Goal: Information Seeking & Learning: Compare options

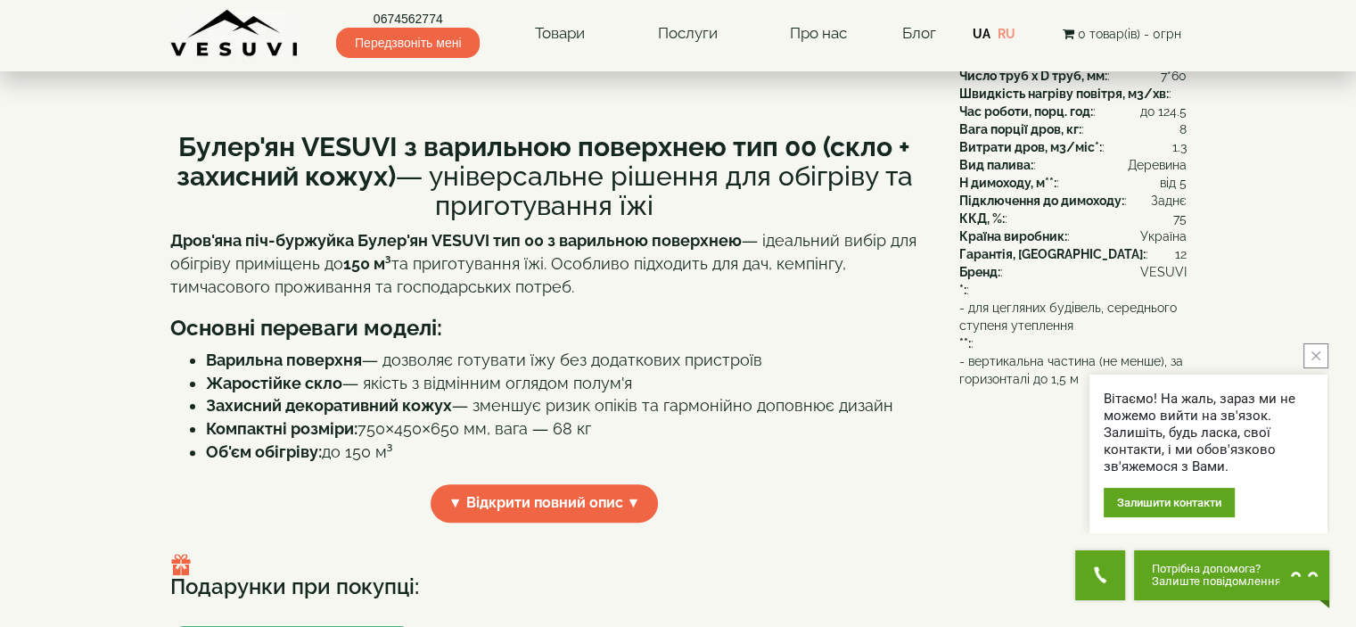
scroll to position [446, 0]
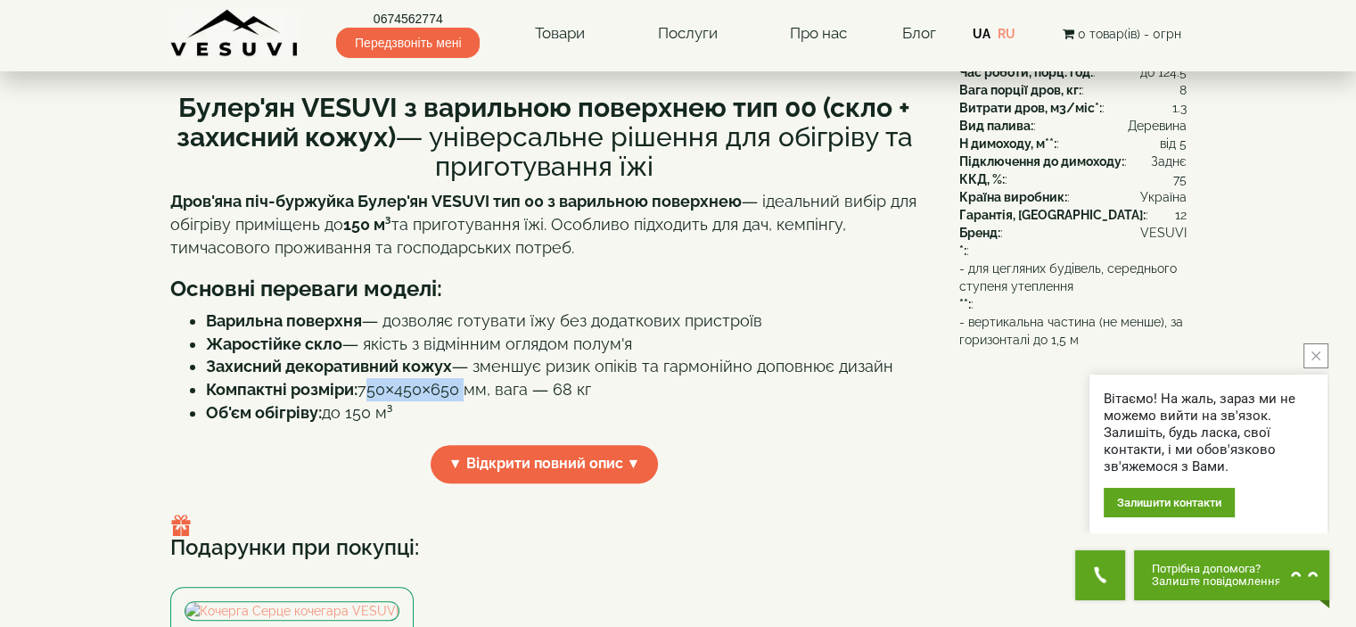
drag, startPoint x: 371, startPoint y: 395, endPoint x: 460, endPoint y: 392, distance: 89.2
click at [460, 392] on li "Компактні розміри: 750×450×650 мм, вага — 68 кг" at bounding box center [562, 389] width 713 height 23
copy li "750×450×650"
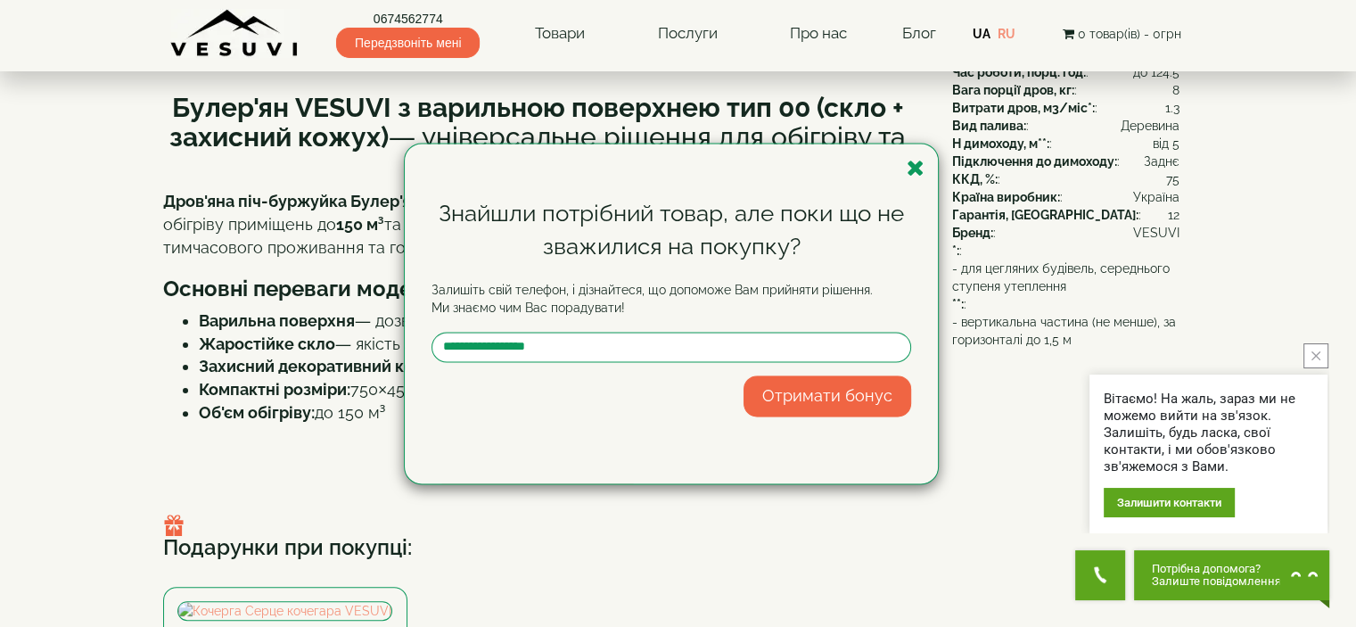
click at [925, 155] on div "Знайшли потрібний товар, але поки що не зважилися на покупку? Залишіть свій тел…" at bounding box center [671, 314] width 533 height 340
click at [919, 164] on icon "button" at bounding box center [916, 168] width 18 height 22
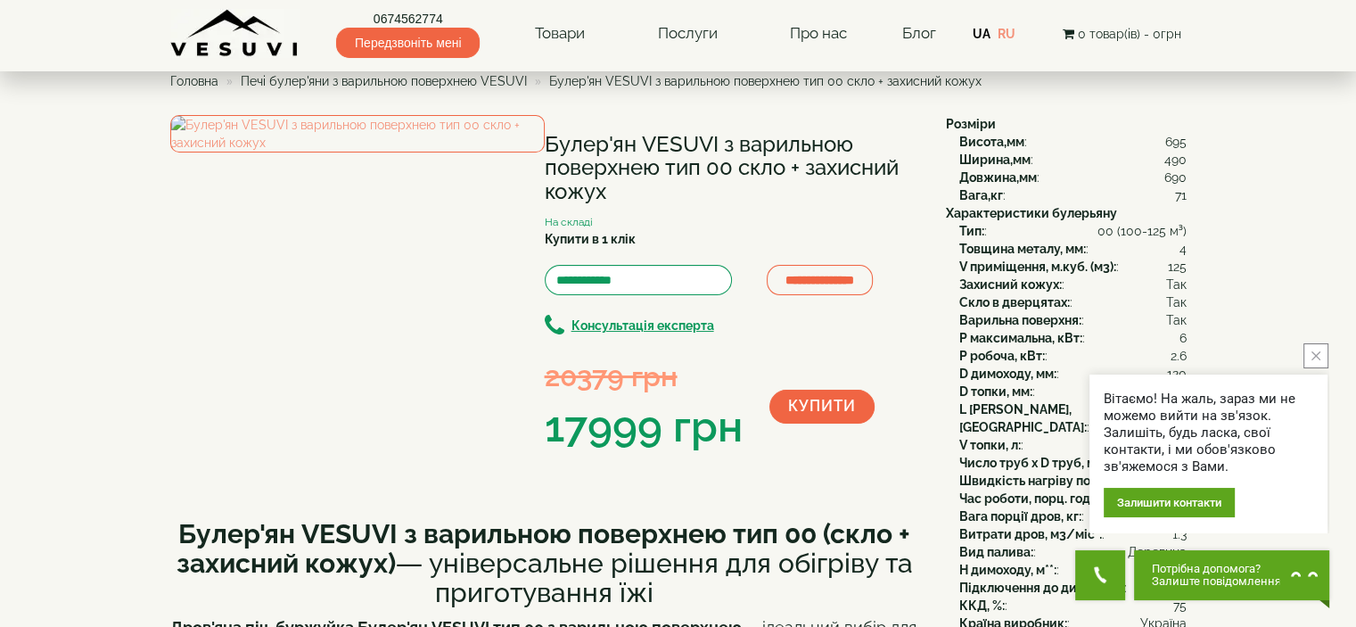
scroll to position [0, 0]
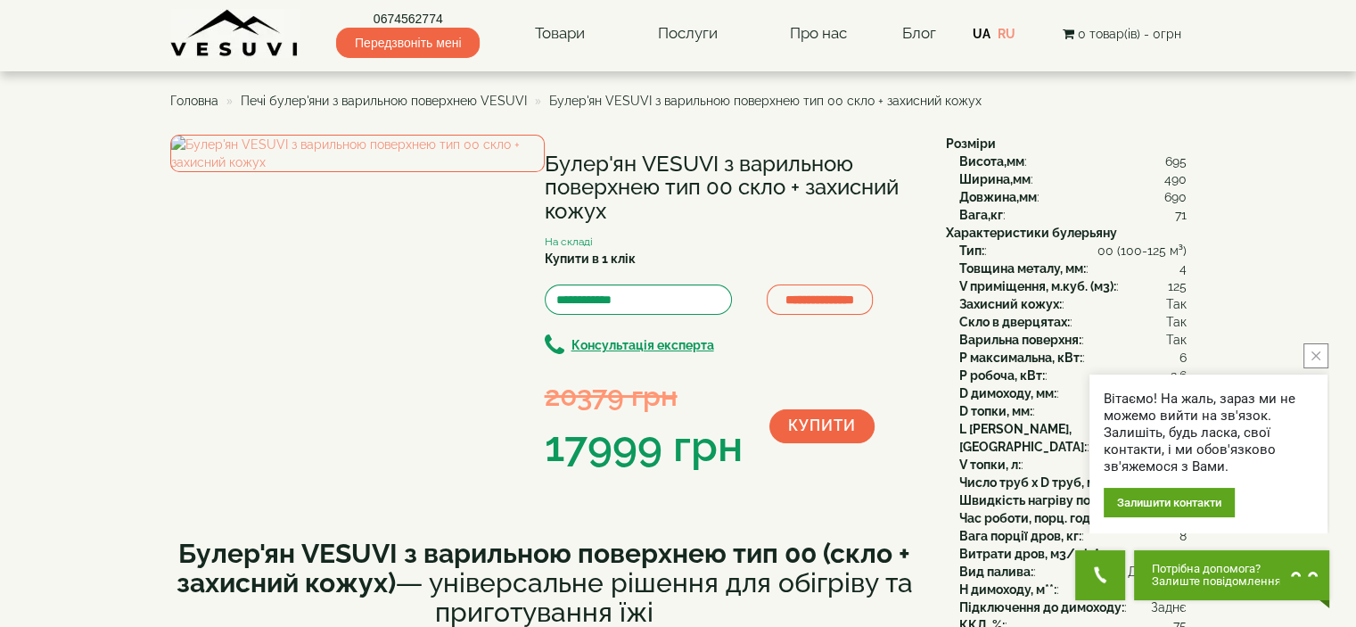
click at [453, 101] on span "Печі булер'яни з варильною поверхнею VESUVI" at bounding box center [384, 101] width 286 height 14
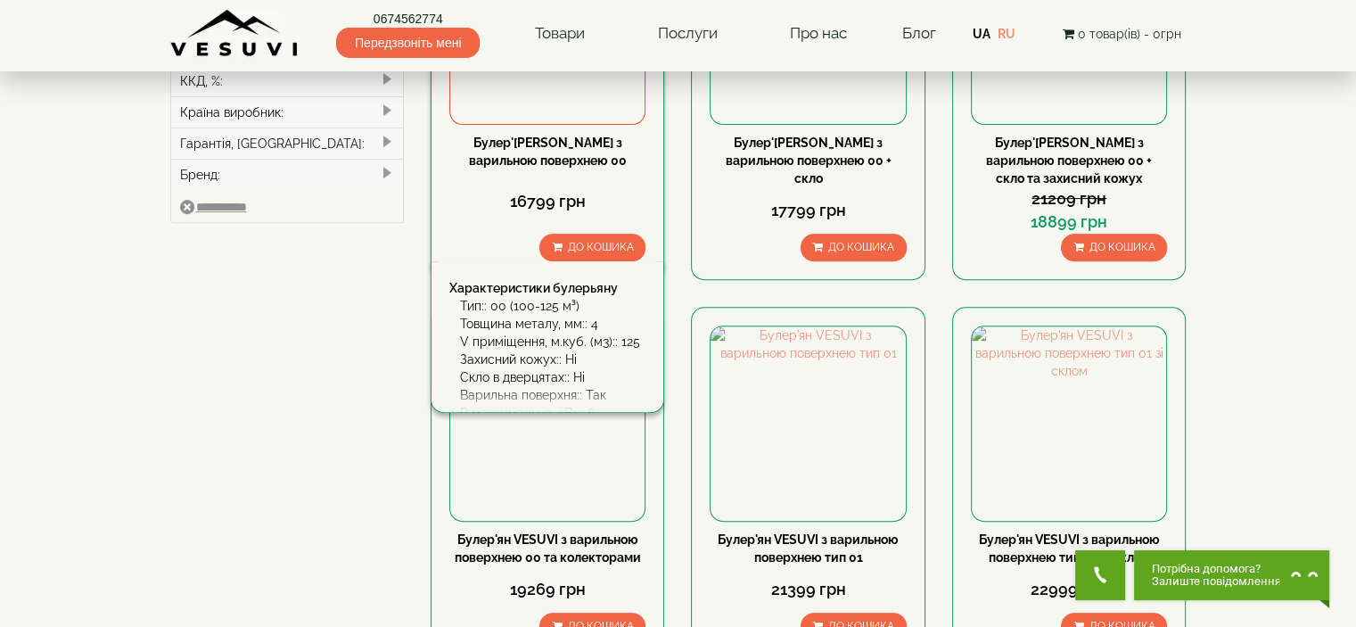
scroll to position [803, 0]
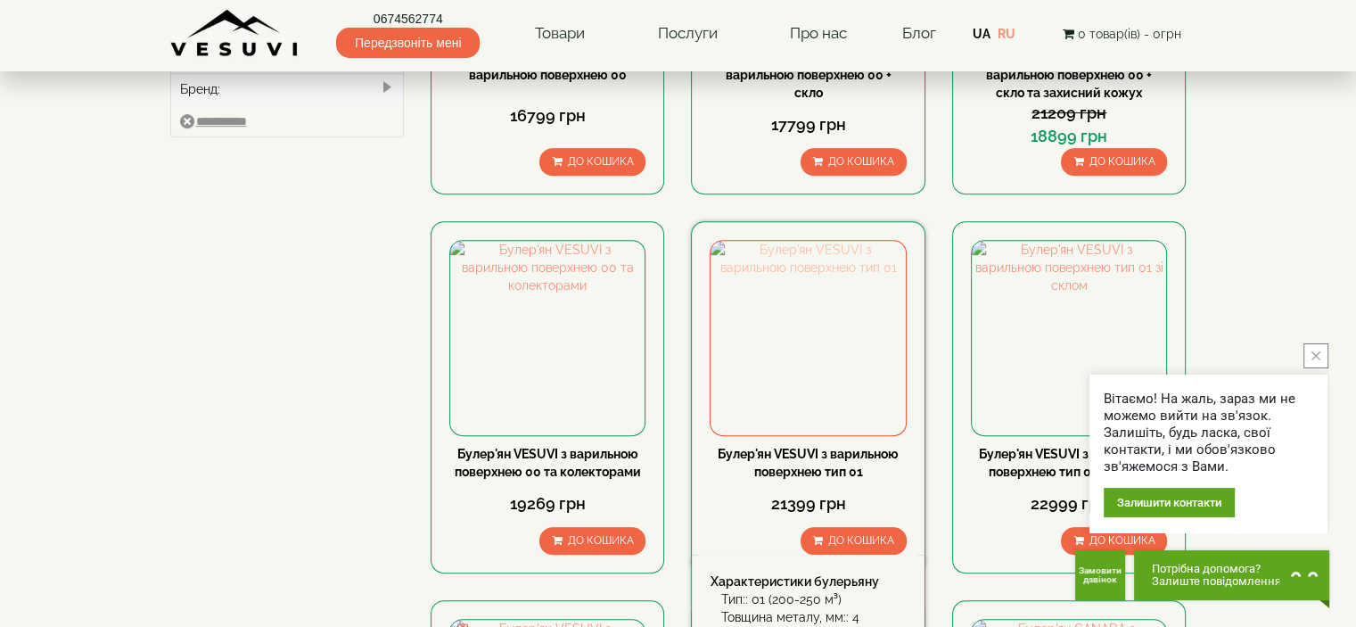
click at [786, 310] on img at bounding box center [808, 338] width 194 height 194
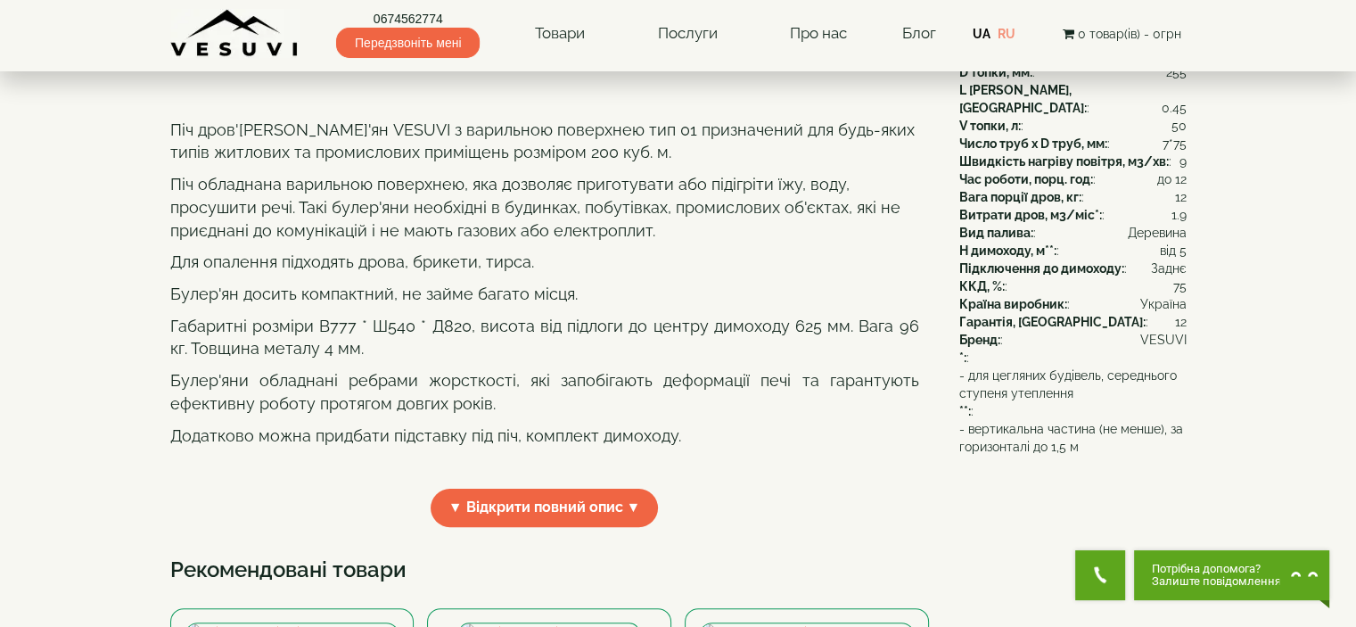
scroll to position [446, 0]
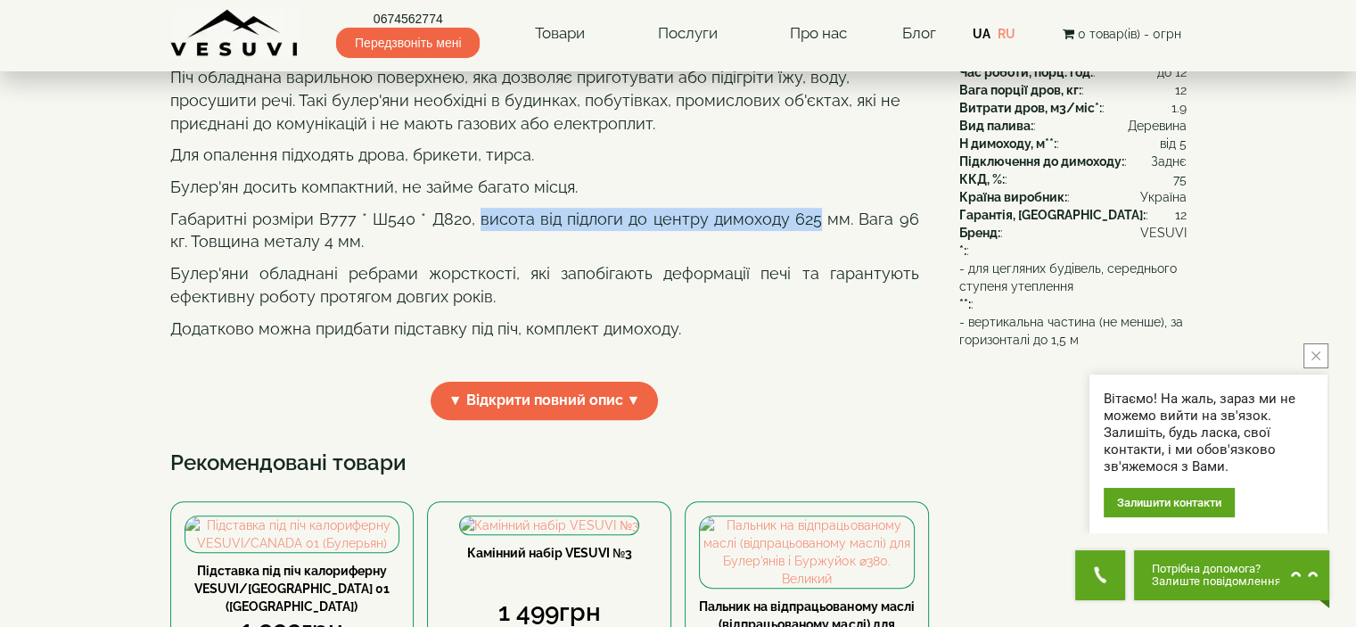
drag, startPoint x: 471, startPoint y: 285, endPoint x: 800, endPoint y: 277, distance: 329.2
click at [800, 253] on p "Габаритні розміри В777 * Ш540 * Д820, висота від підлоги до центру димоходу 625…" at bounding box center [544, 230] width 749 height 45
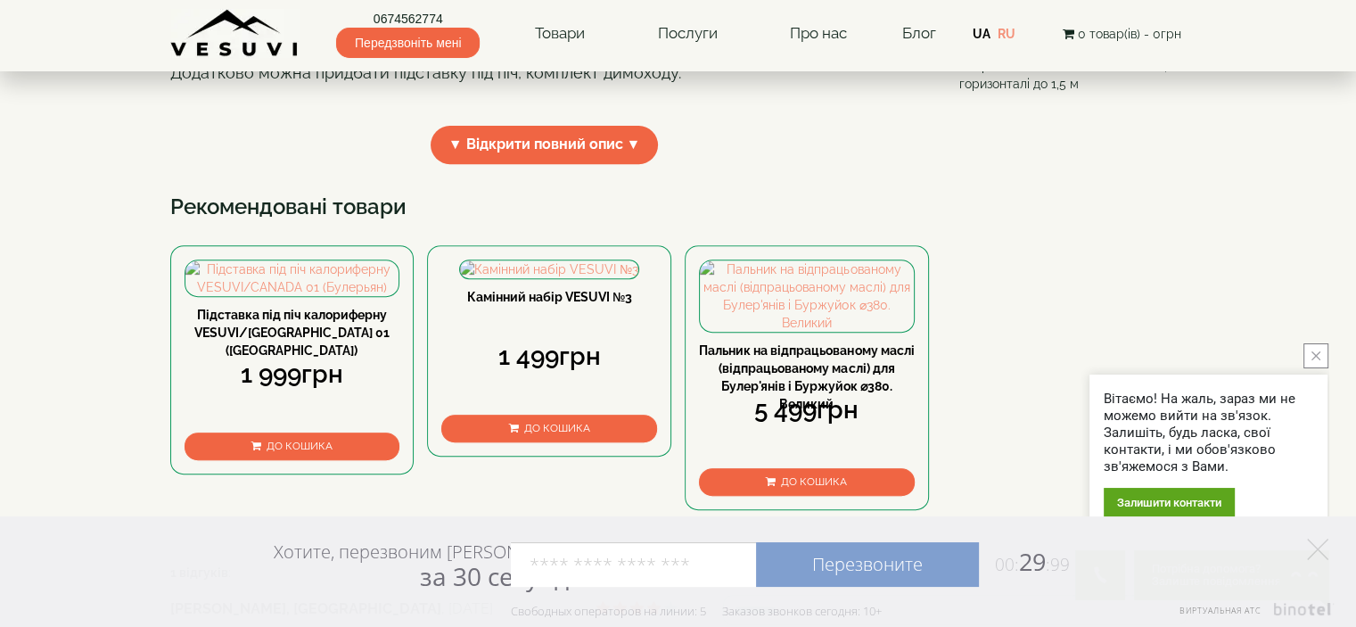
scroll to position [713, 0]
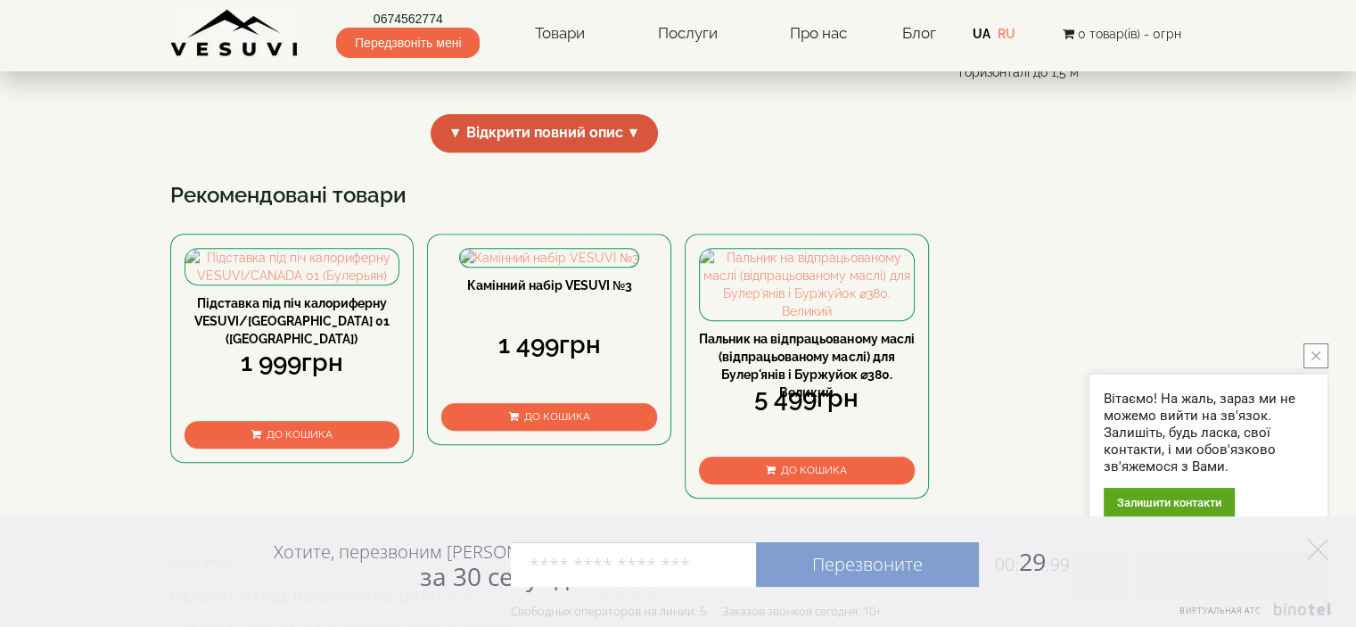
click at [603, 152] on span "▼ Відкрити повний опис ▼" at bounding box center [545, 133] width 228 height 38
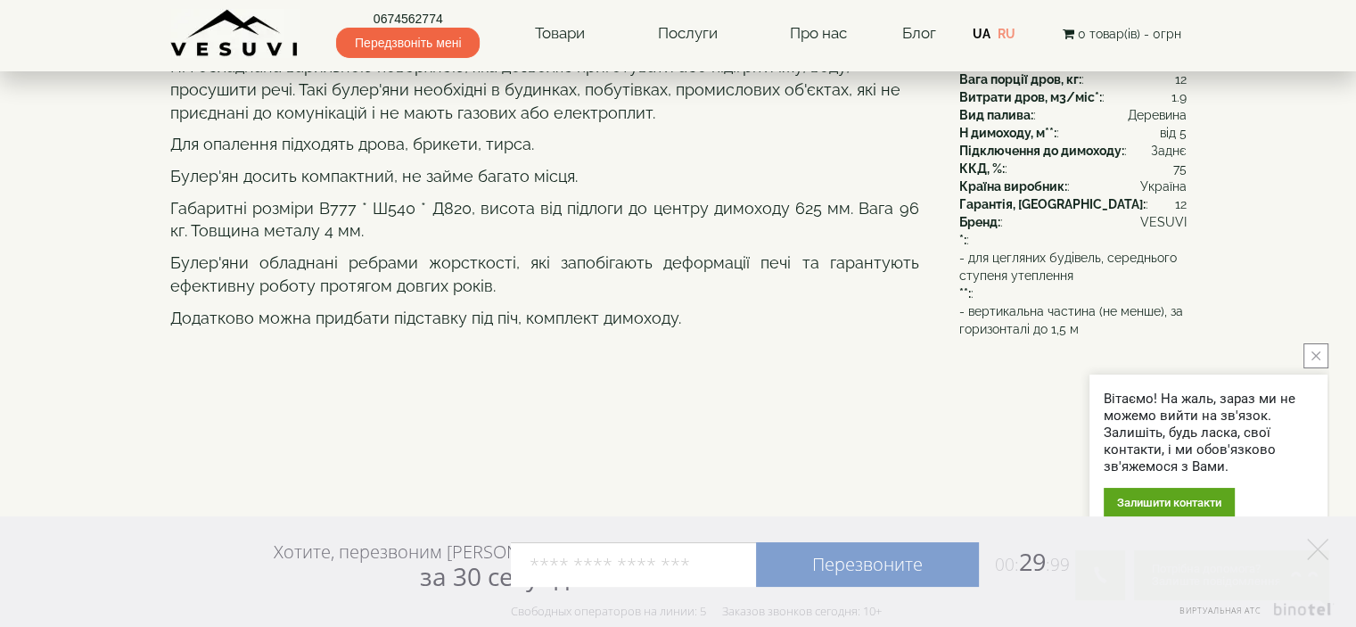
scroll to position [446, 0]
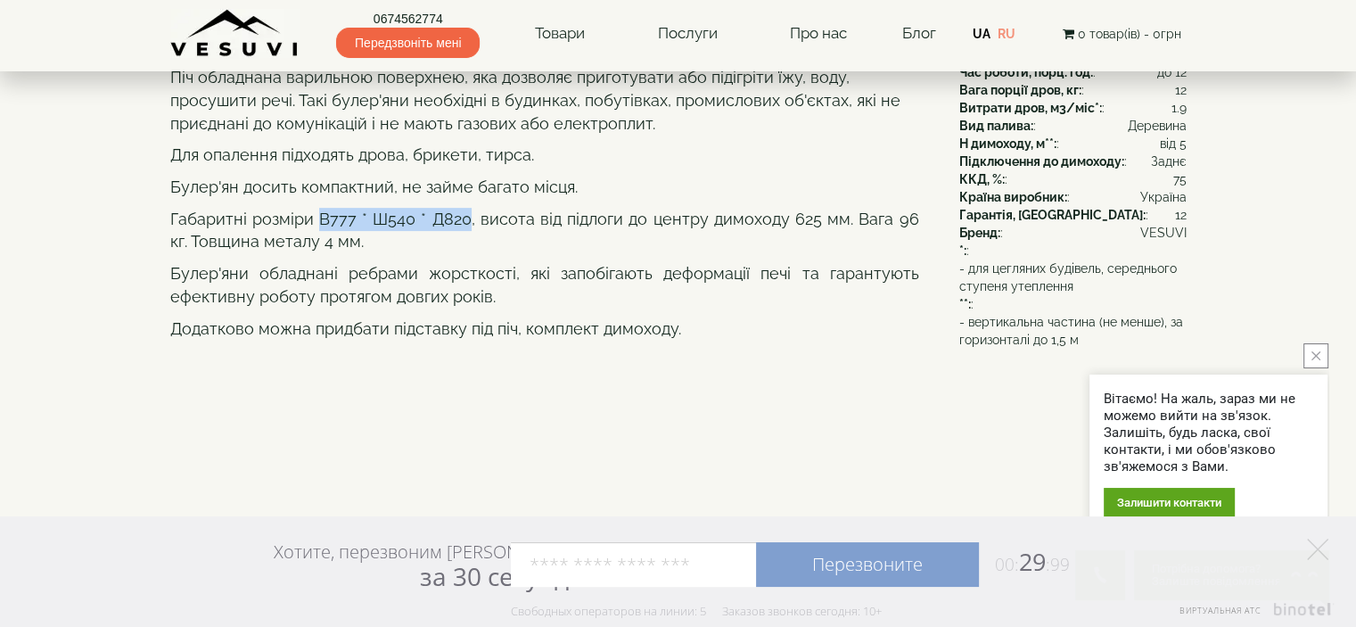
drag, startPoint x: 314, startPoint y: 288, endPoint x: 464, endPoint y: 285, distance: 149.8
click at [464, 253] on p "Габаритні розміри В777 * Ш540 * Д820, висота від підлоги до центру димоходу 625…" at bounding box center [544, 230] width 749 height 45
copy p "В777 * Ш540 * Д820"
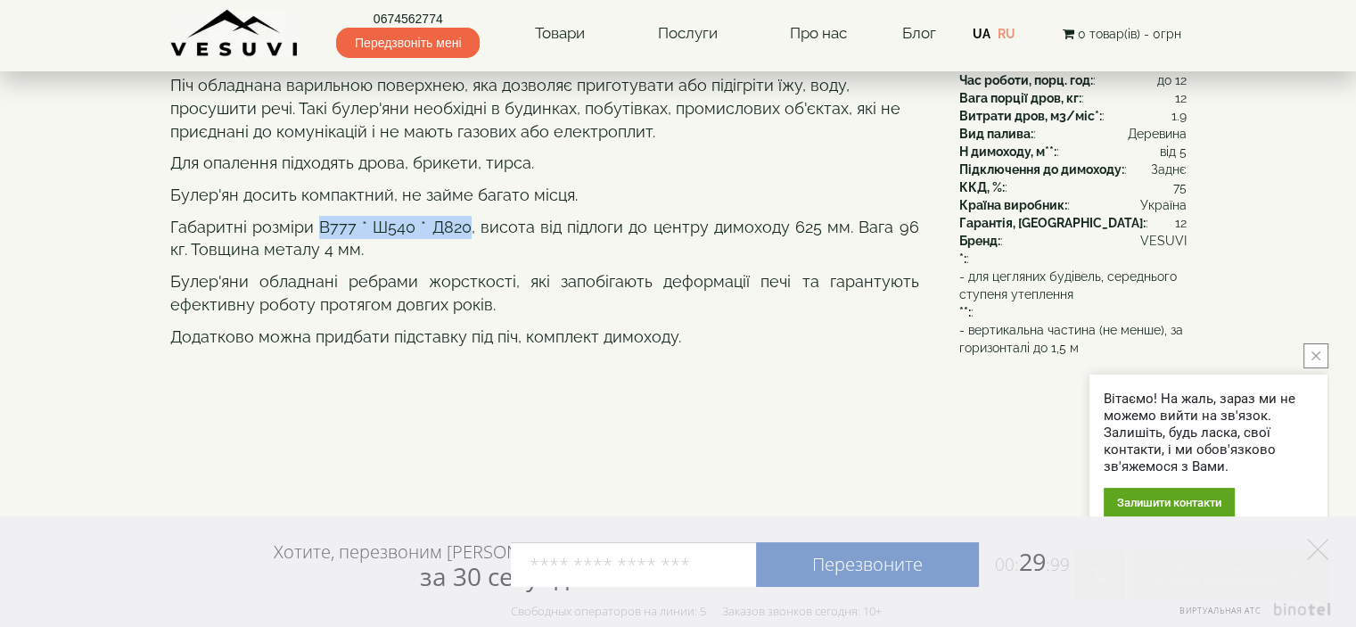
scroll to position [535, 0]
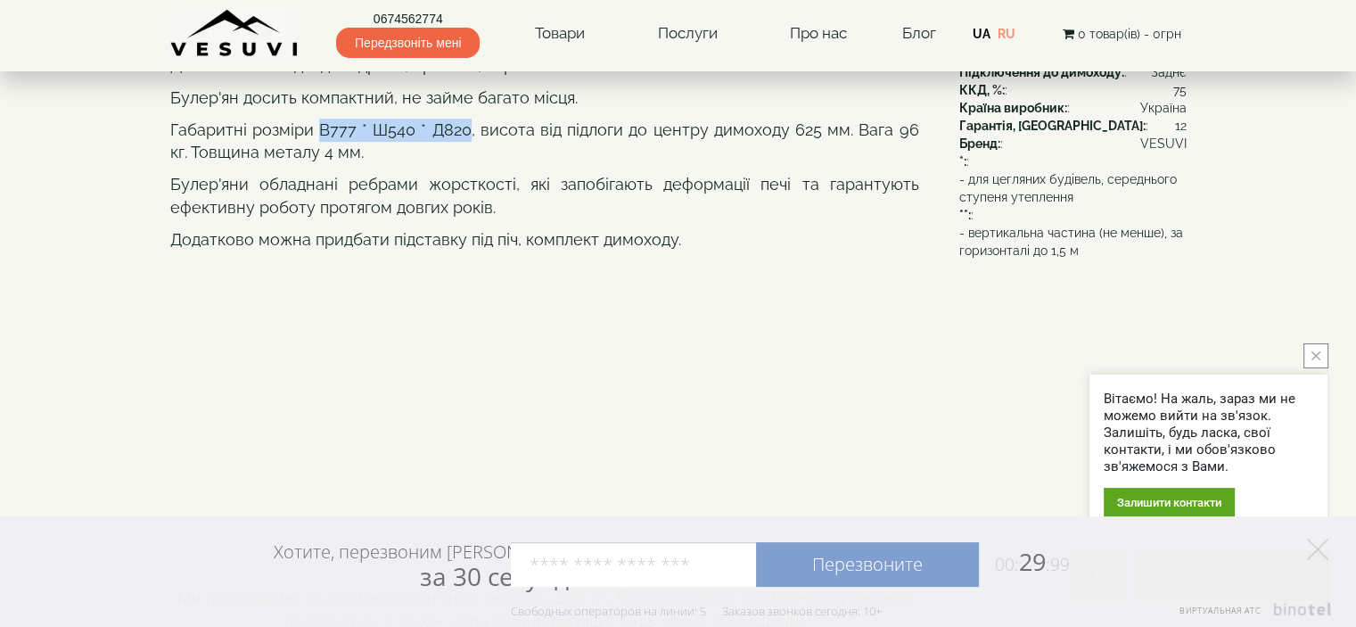
click at [1314, 358] on icon "close button" at bounding box center [1316, 355] width 9 height 9
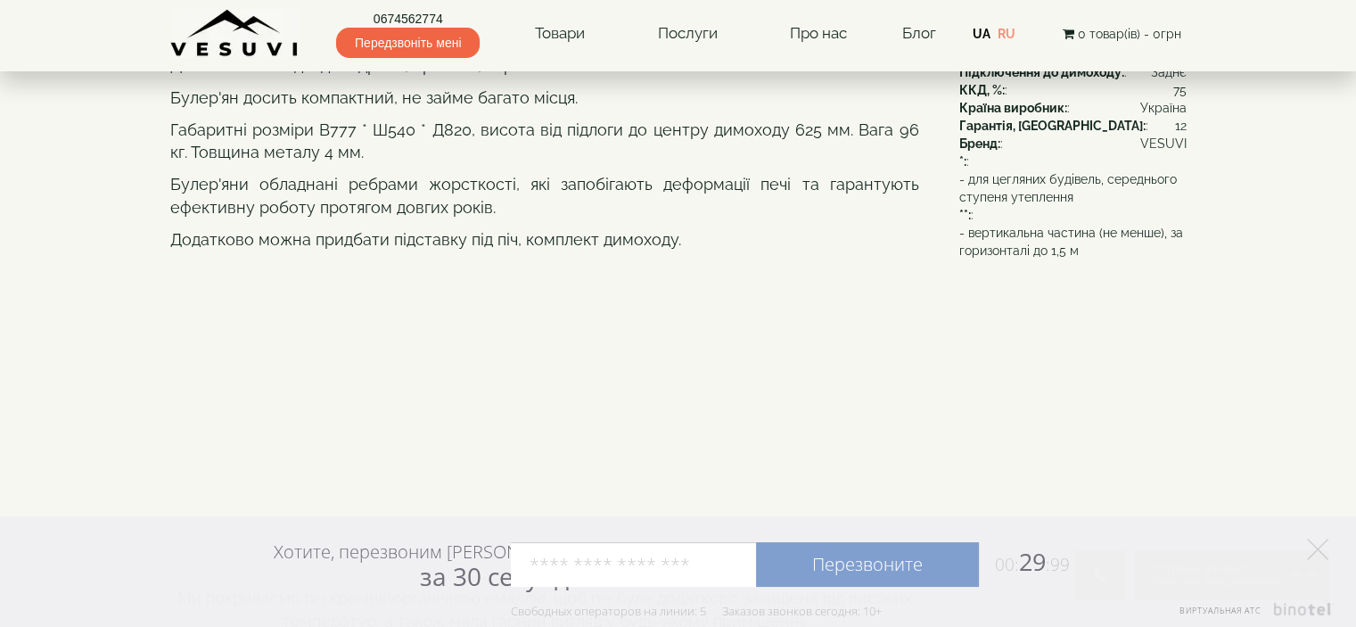
click at [1120, 360] on div "**********" at bounding box center [678, 429] width 1017 height 1659
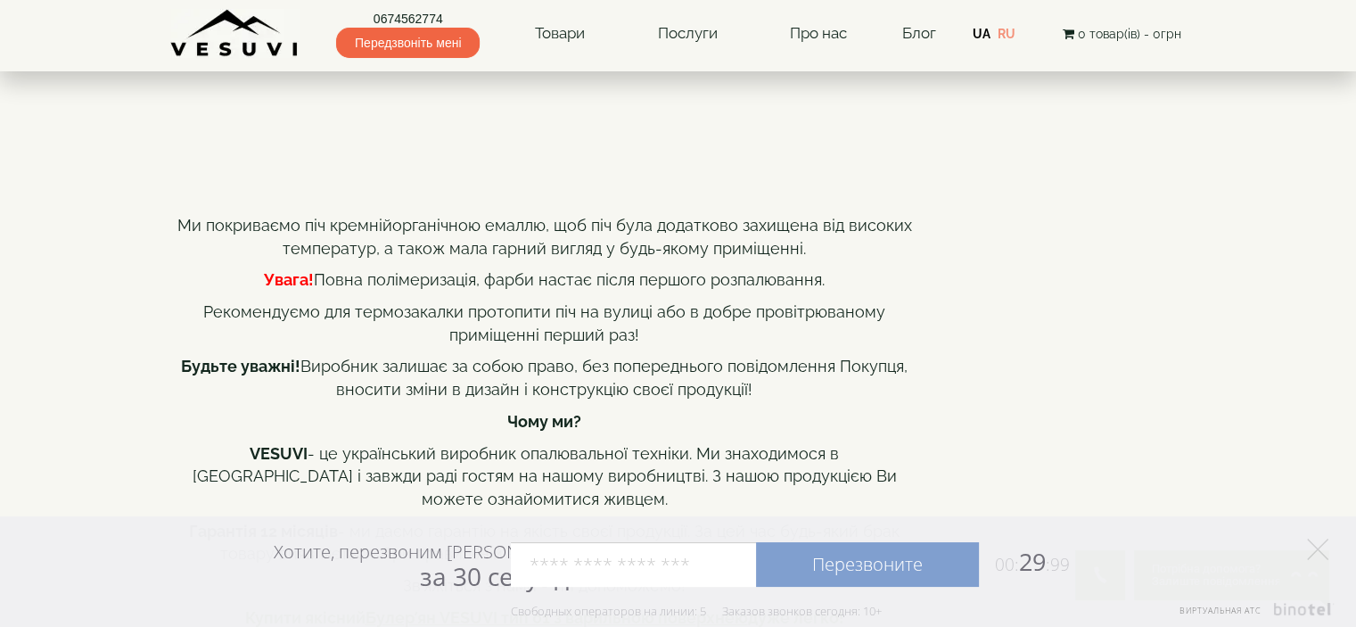
scroll to position [803, 0]
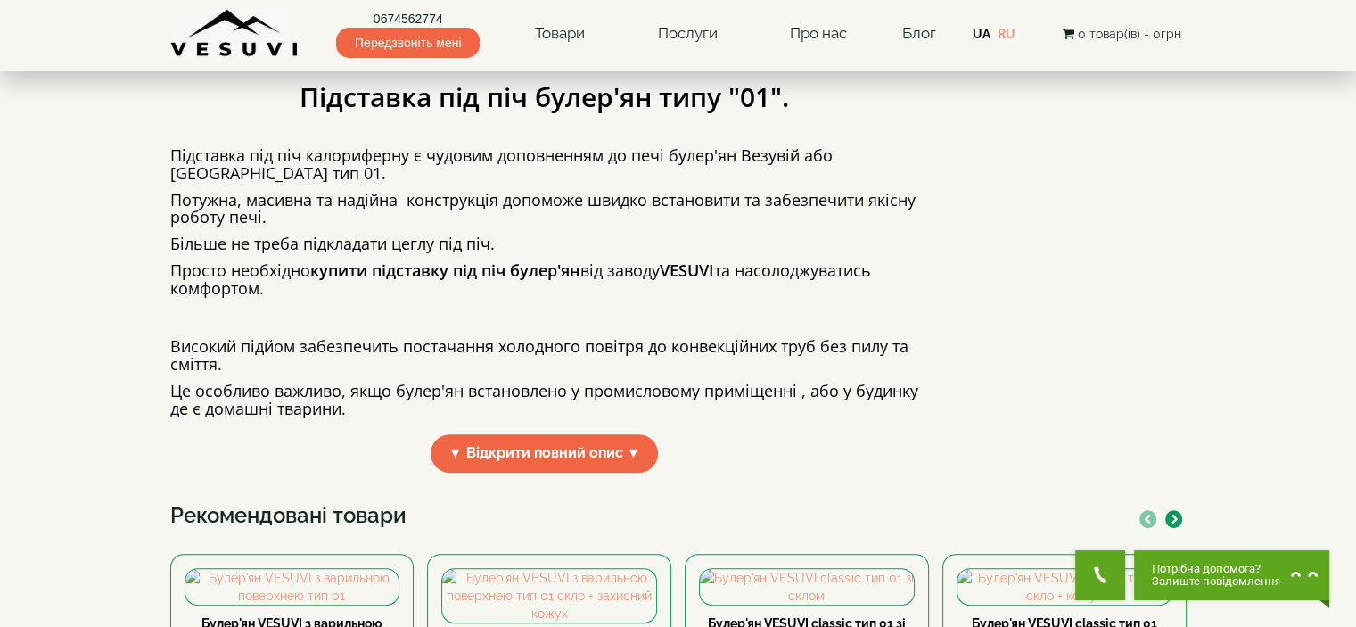
scroll to position [713, 0]
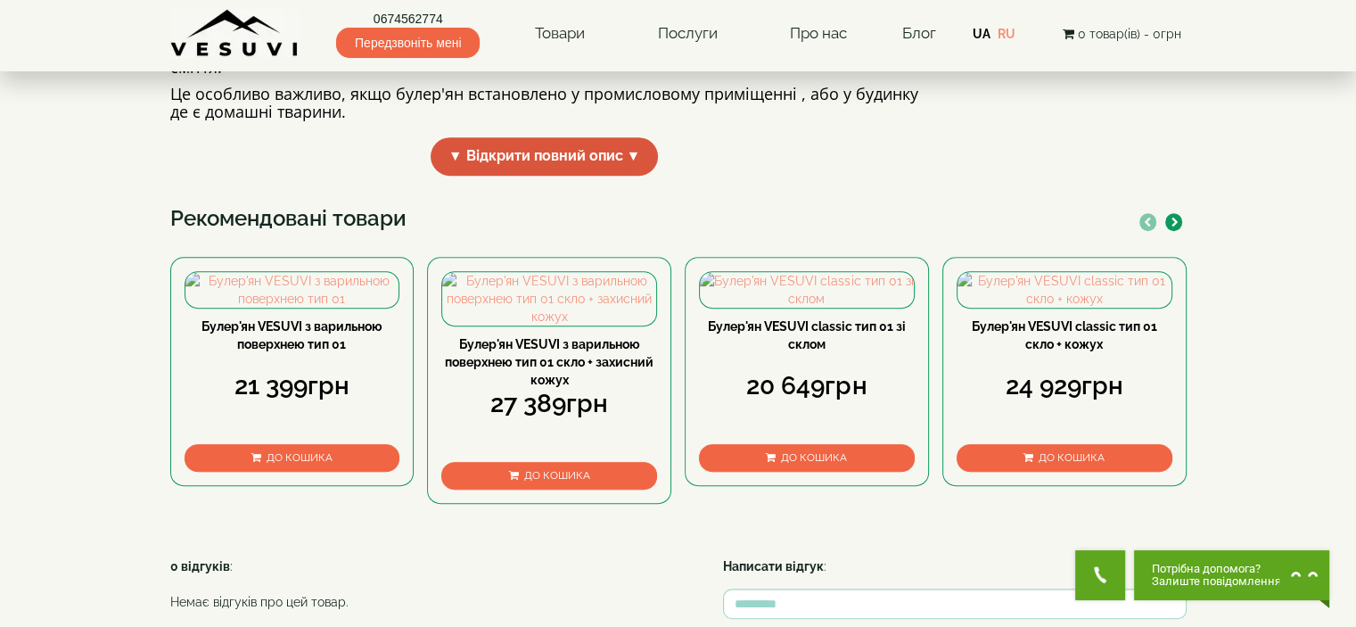
click at [571, 176] on span "▼ Відкрити повний опис ▼" at bounding box center [545, 156] width 228 height 38
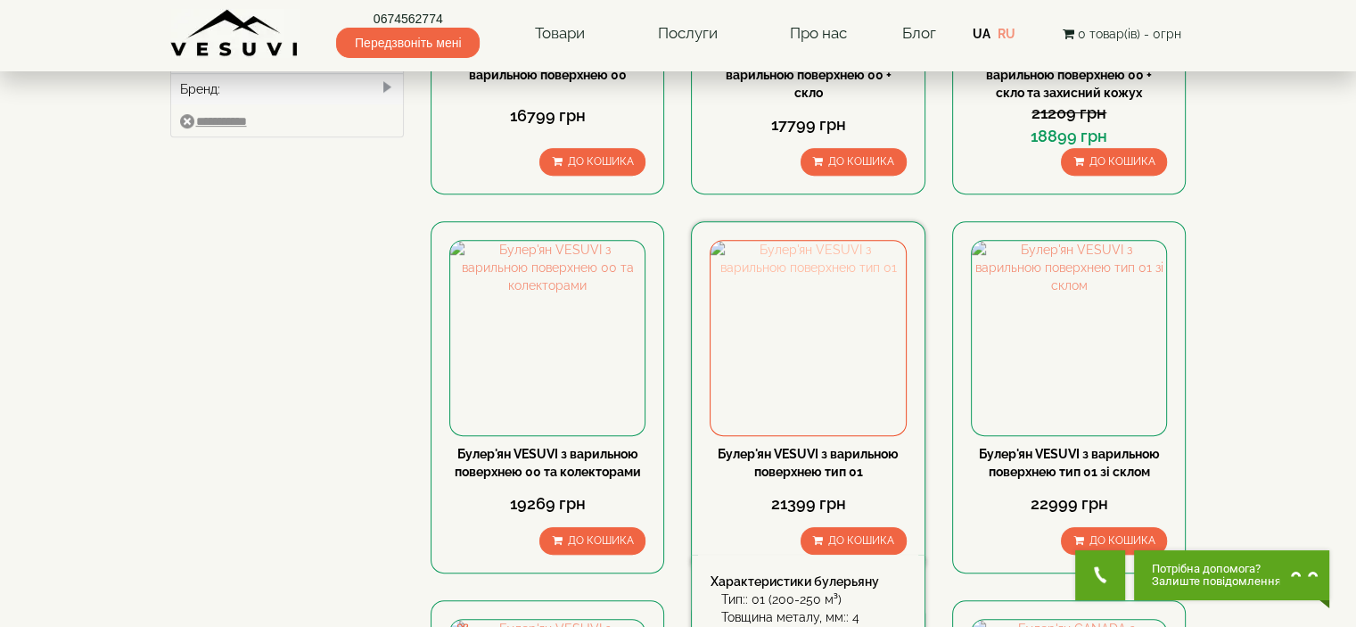
click at [833, 356] on img at bounding box center [808, 338] width 194 height 194
